Goal: Answer question/provide support

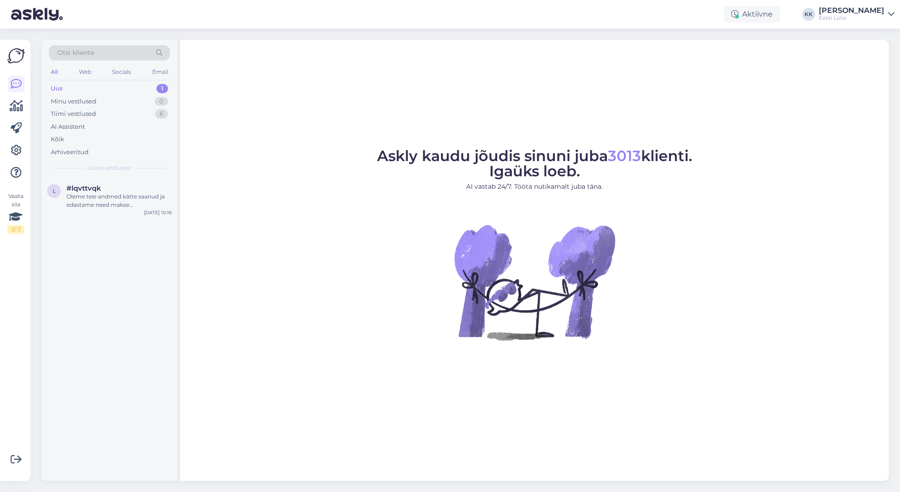
click at [85, 86] on div "Uus 1" at bounding box center [109, 88] width 121 height 13
click at [115, 193] on div "Oleme teie andmed kätte saanud ja edastame need makse kontrollimiseks. Kontroll…" at bounding box center [118, 200] width 105 height 17
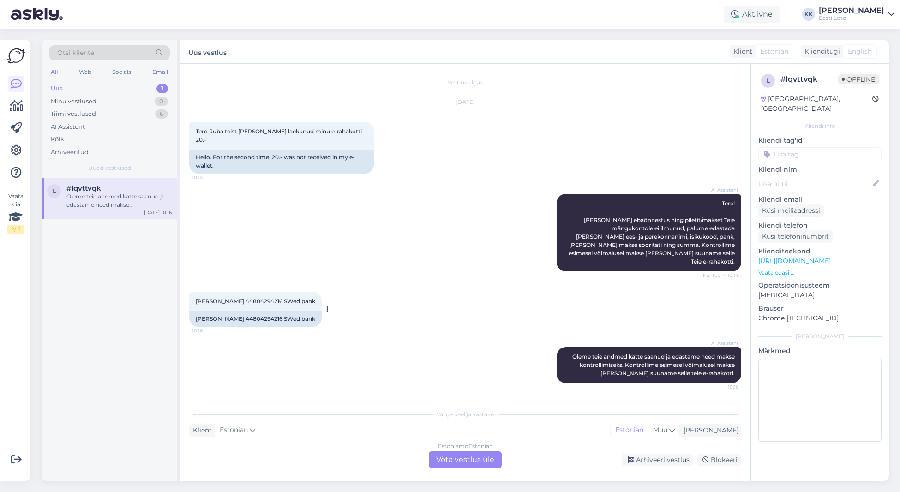
click at [250, 298] on span "[PERSON_NAME] 44804294216 SWed pank" at bounding box center [256, 301] width 120 height 7
copy span "44804294216"
click at [352, 337] on div "AI Assistent [PERSON_NAME] andmed kätte saanud ja edastame need makse kontrolli…" at bounding box center [465, 365] width 552 height 56
click at [466, 463] on div "Estonian to Estonian Võta vestlus üle" at bounding box center [465, 459] width 73 height 17
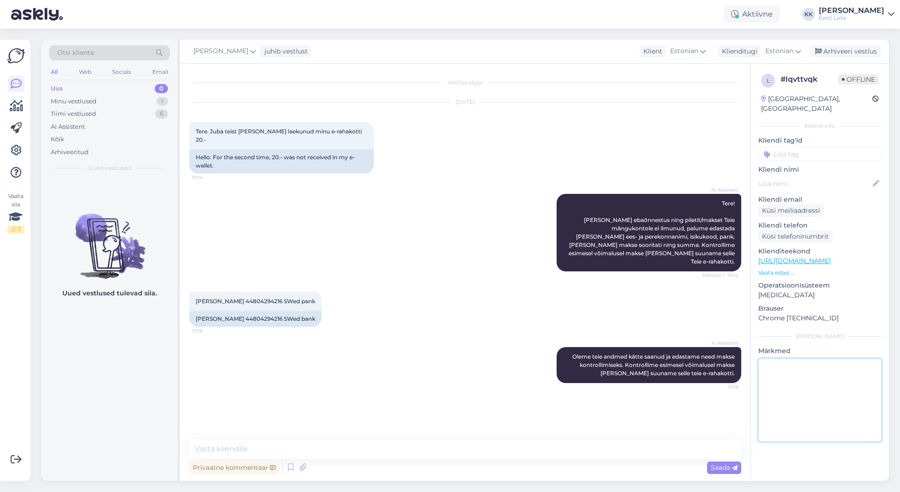
drag, startPoint x: 821, startPoint y: 381, endPoint x: 788, endPoint y: 408, distance: 42.3
click at [821, 381] on textarea at bounding box center [819, 400] width 123 height 83
type textarea "suheldud telefoni teel"
click at [860, 147] on input at bounding box center [819, 154] width 123 height 14
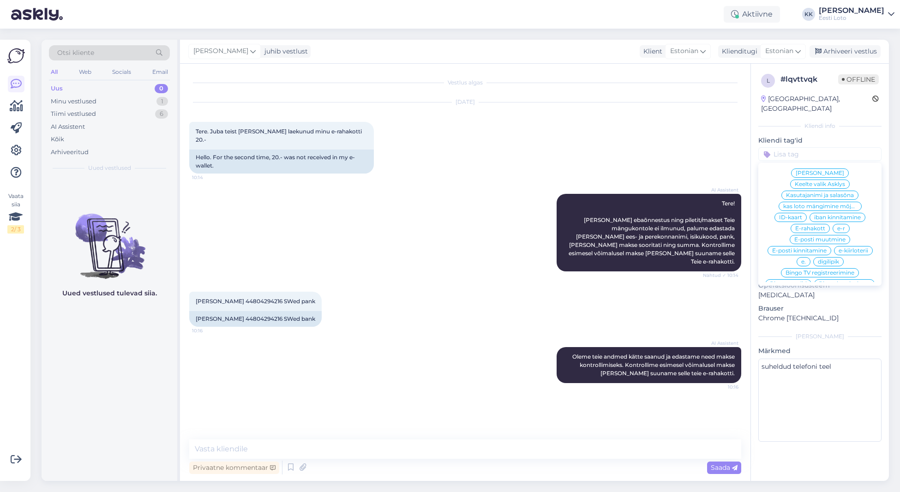
scroll to position [290, 0]
click at [816, 230] on span "E-rahakott" at bounding box center [810, 233] width 30 height 6
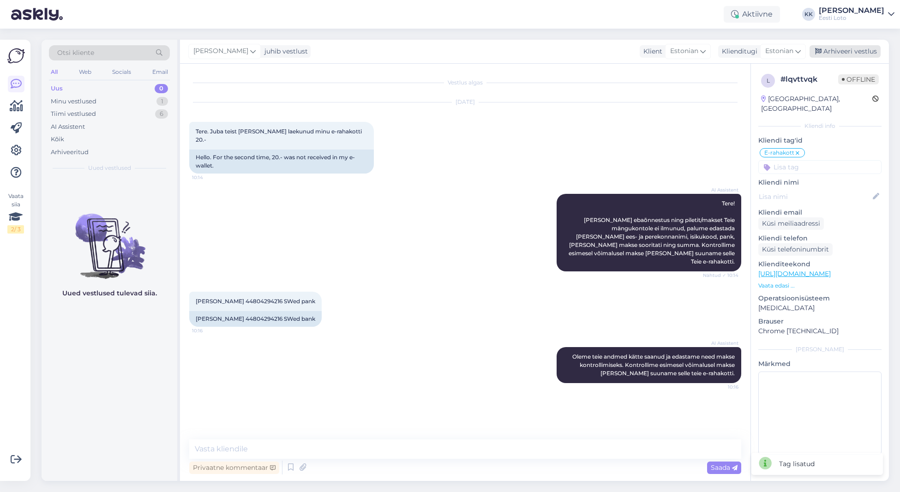
click at [871, 52] on div "Arhiveeri vestlus" at bounding box center [845, 51] width 71 height 12
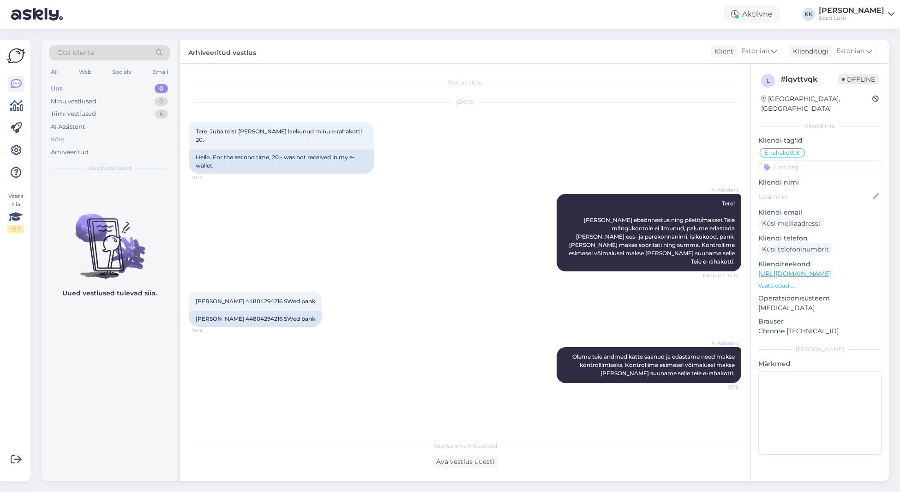
click at [76, 139] on div "Kõik" at bounding box center [109, 139] width 121 height 13
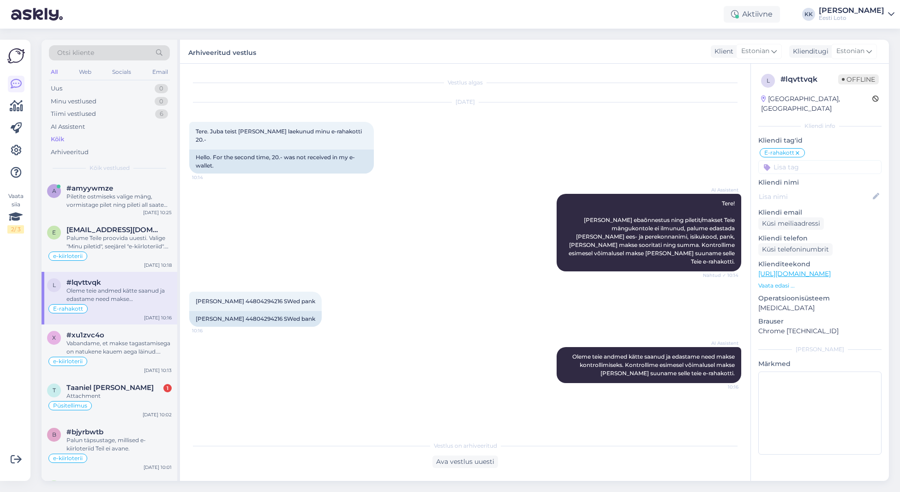
click at [104, 296] on div "Oleme teie andmed kätte saanud ja edastame need makse kontrollimiseks. Kontroll…" at bounding box center [118, 295] width 105 height 17
type textarea "suheldud telefoni teel"
click at [72, 87] on div "Uus 0" at bounding box center [109, 88] width 121 height 13
